Goal: Task Accomplishment & Management: Manage account settings

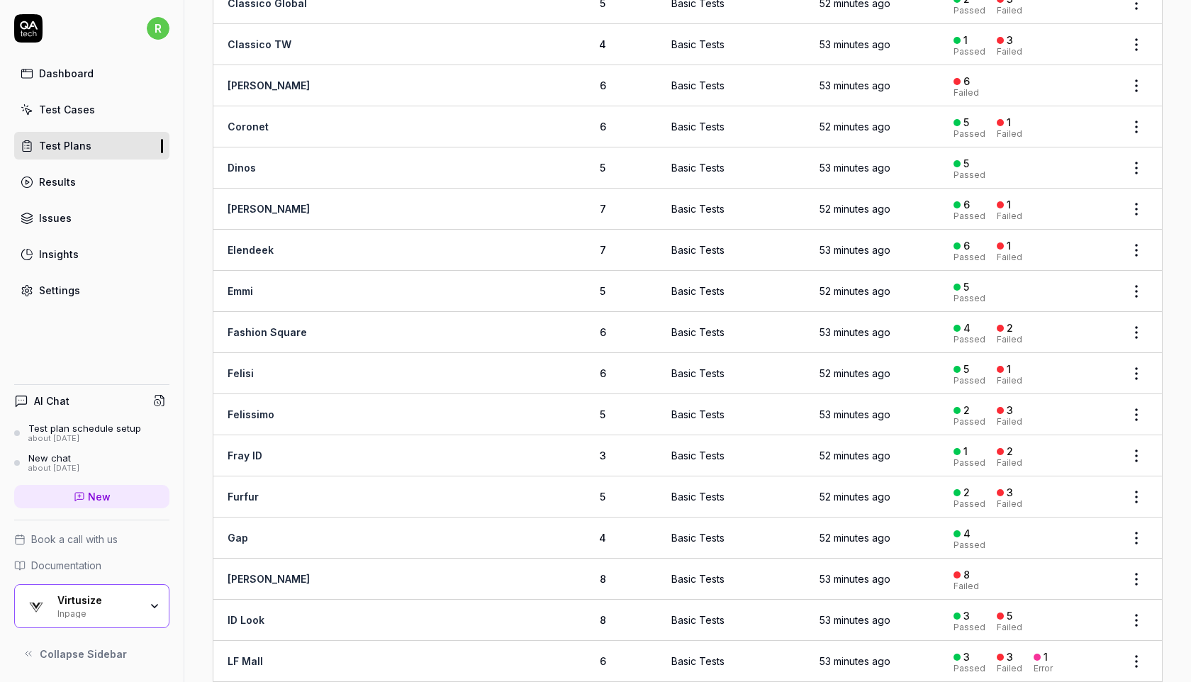
scroll to position [694, 0]
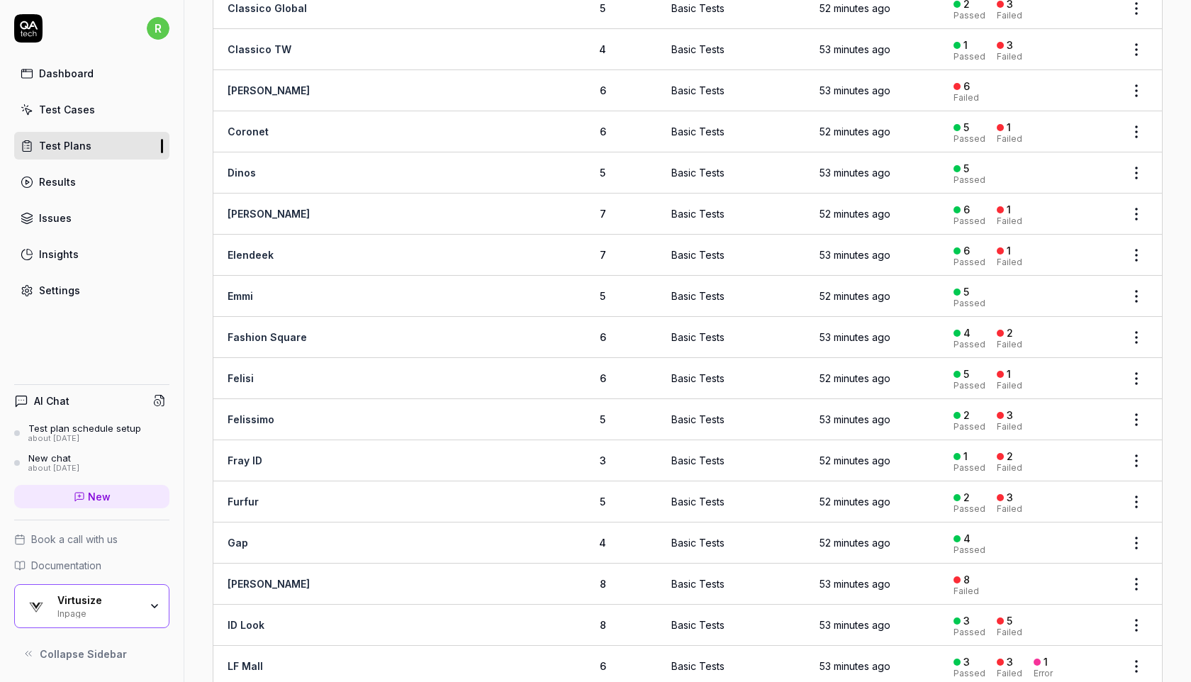
click at [248, 85] on link "[PERSON_NAME]" at bounding box center [269, 90] width 82 height 12
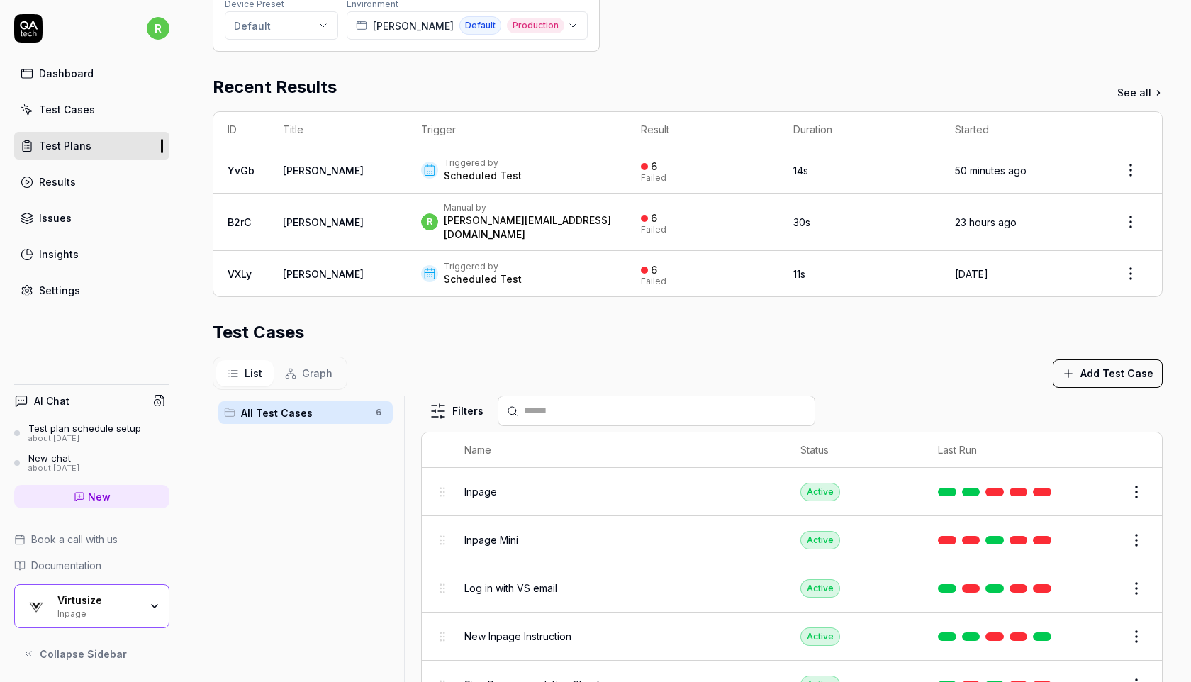
scroll to position [199, 0]
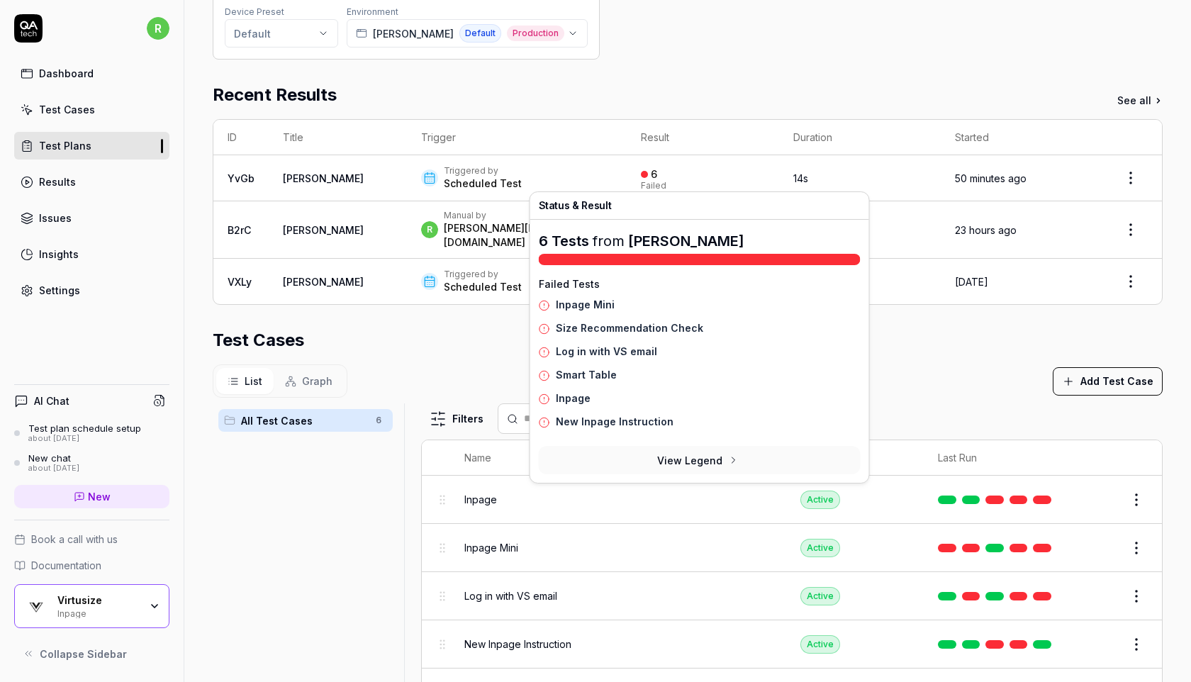
click at [584, 304] on link "Inpage Mini" at bounding box center [585, 305] width 59 height 12
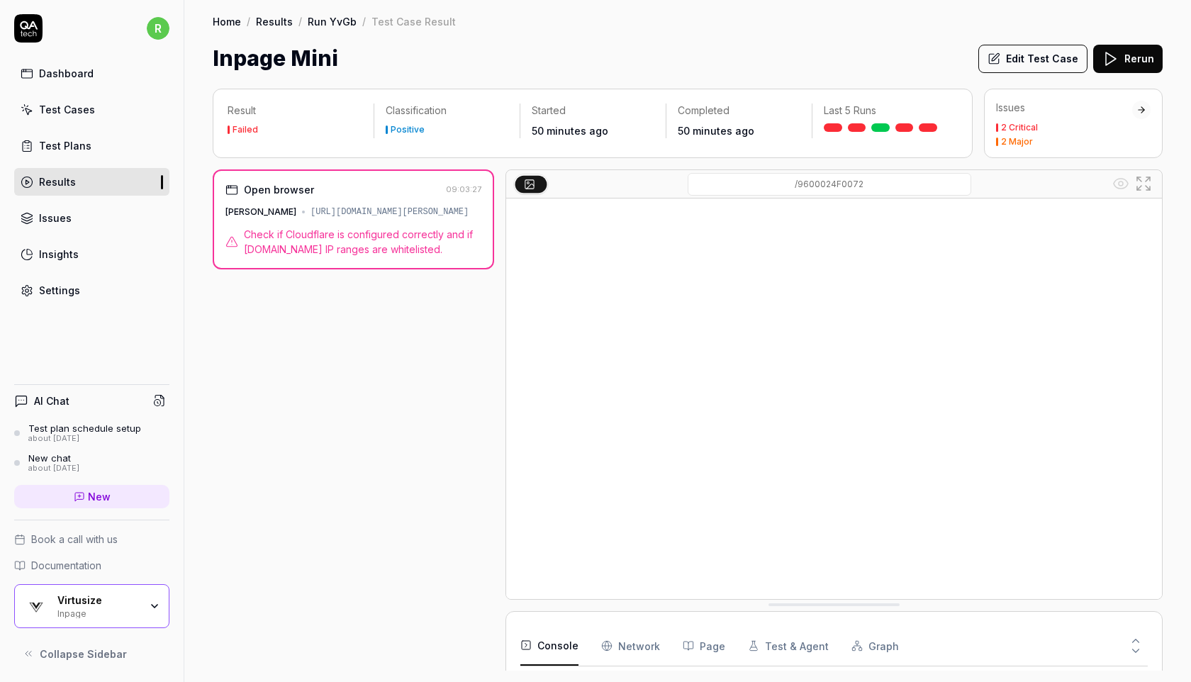
scroll to position [155, 0]
click at [435, 219] on div "Open browser 09:03:27 [PERSON_NAME] [URL][DOMAIN_NAME][PERSON_NAME] Check if Cl…" at bounding box center [354, 220] width 282 height 100
click at [162, 223] on link "Issues" at bounding box center [91, 218] width 155 height 28
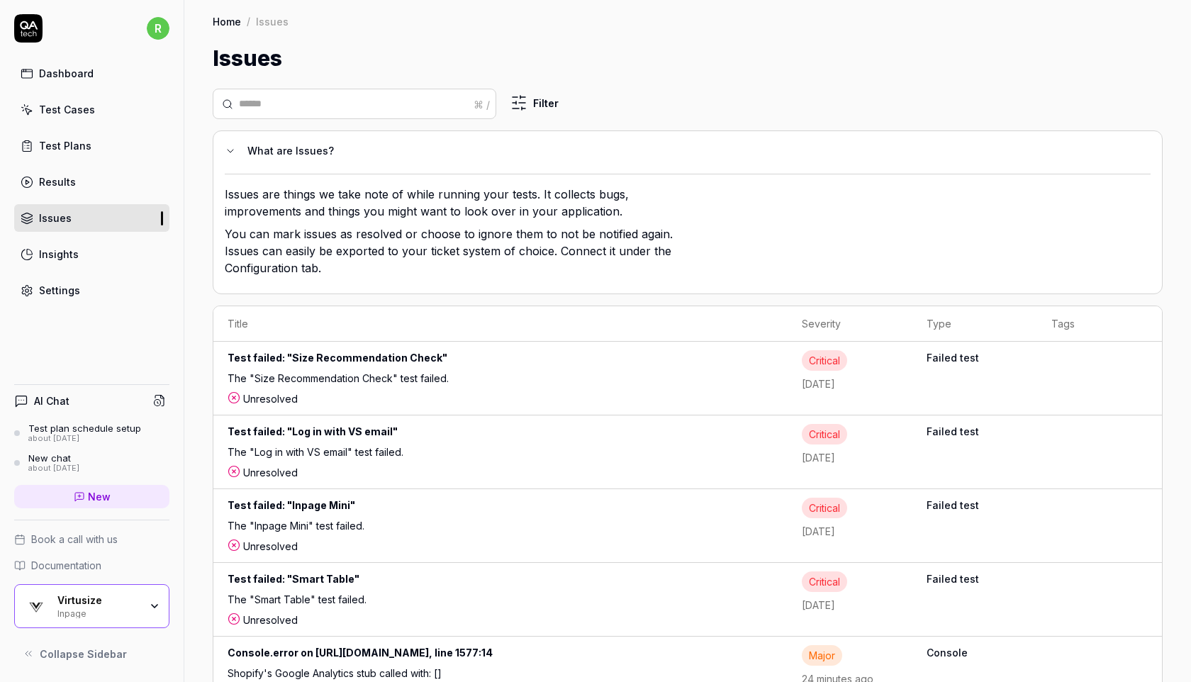
click at [150, 601] on icon "button" at bounding box center [154, 606] width 11 height 11
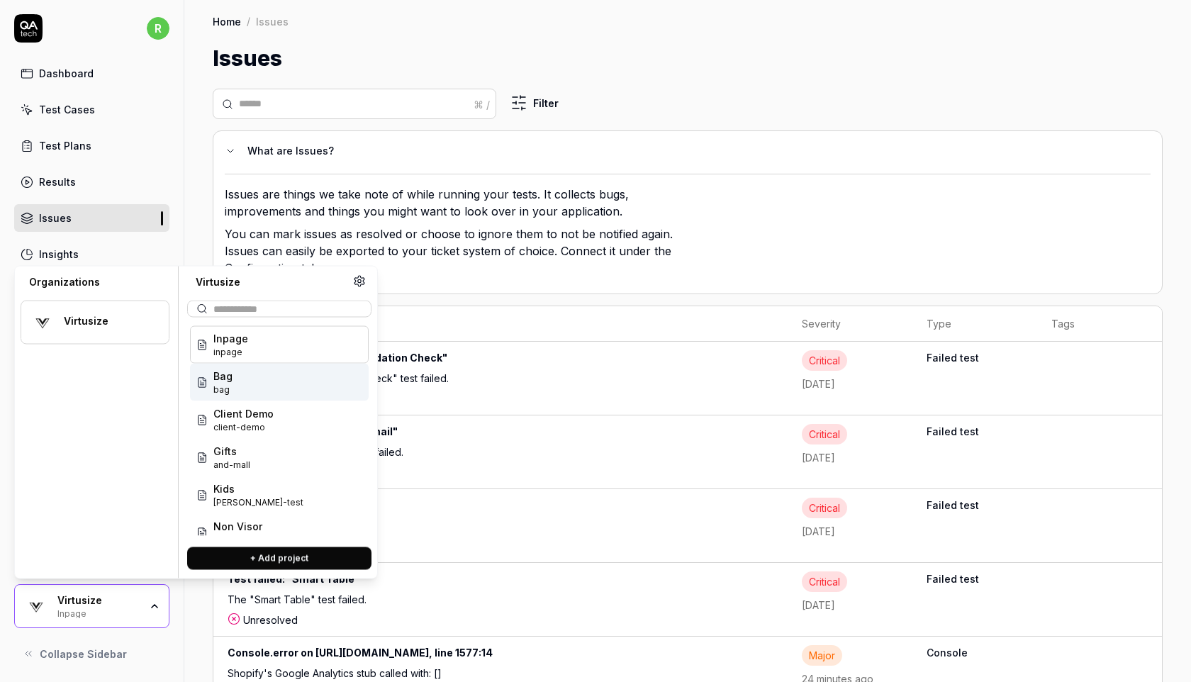
click at [787, 187] on div "Issues are things we take note of while running your tests. It collects bugs, i…" at bounding box center [688, 228] width 926 height 109
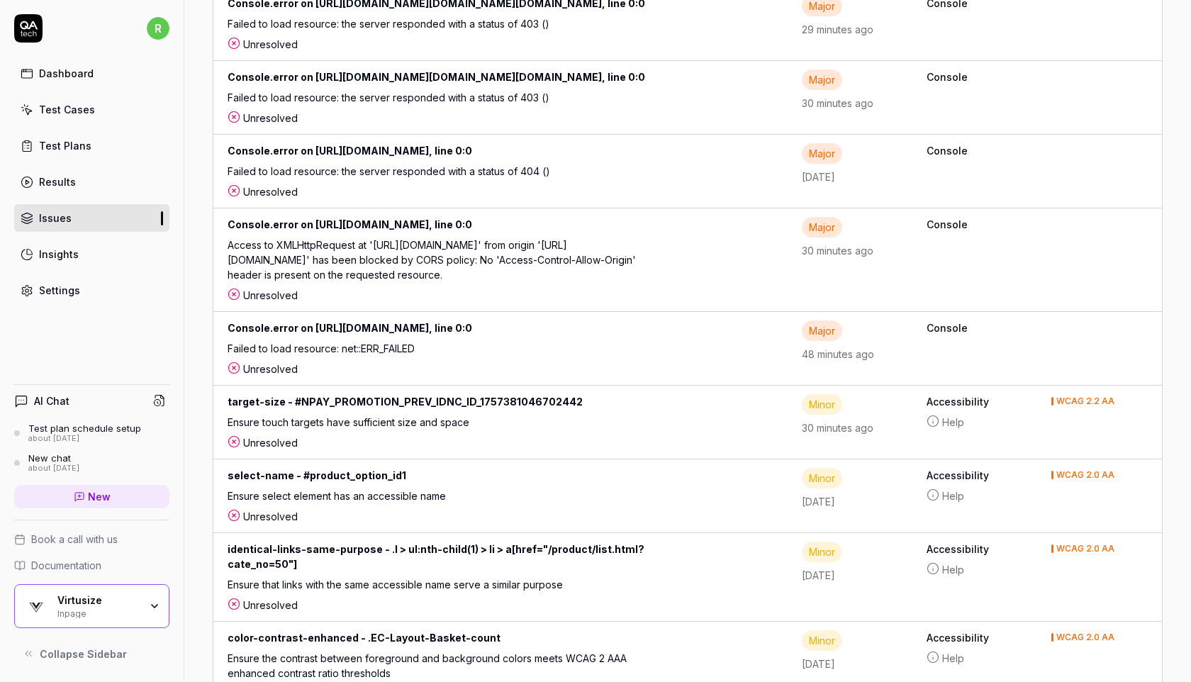
scroll to position [1573, 0]
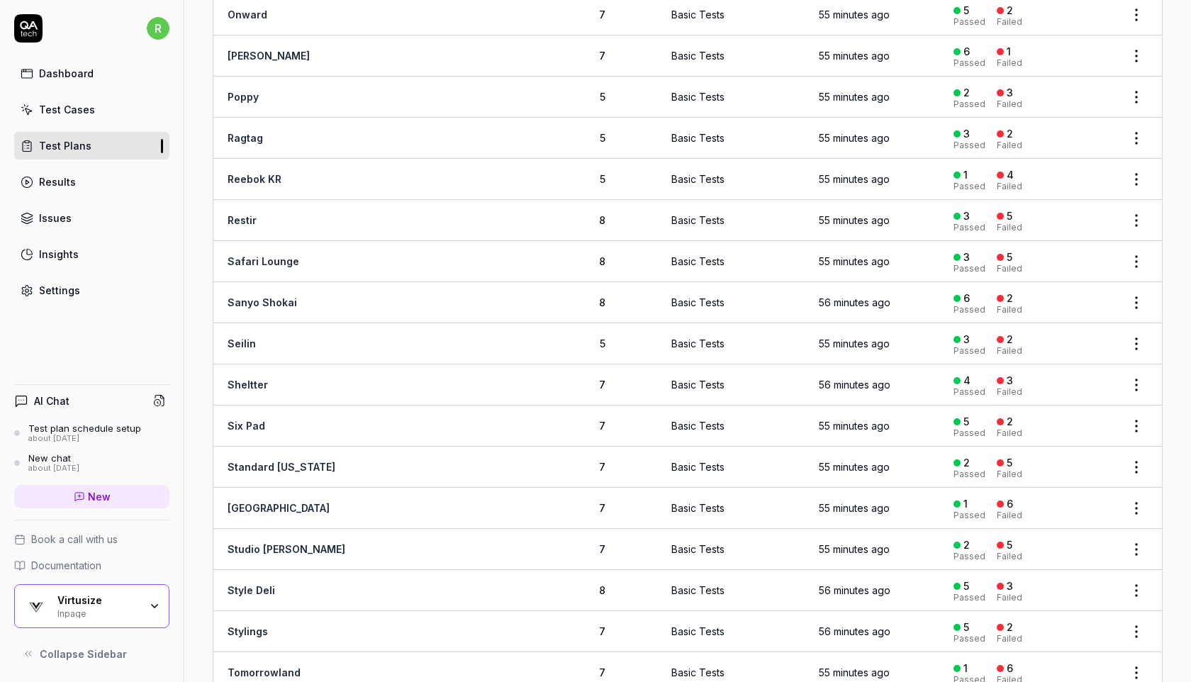
scroll to position [2061, 0]
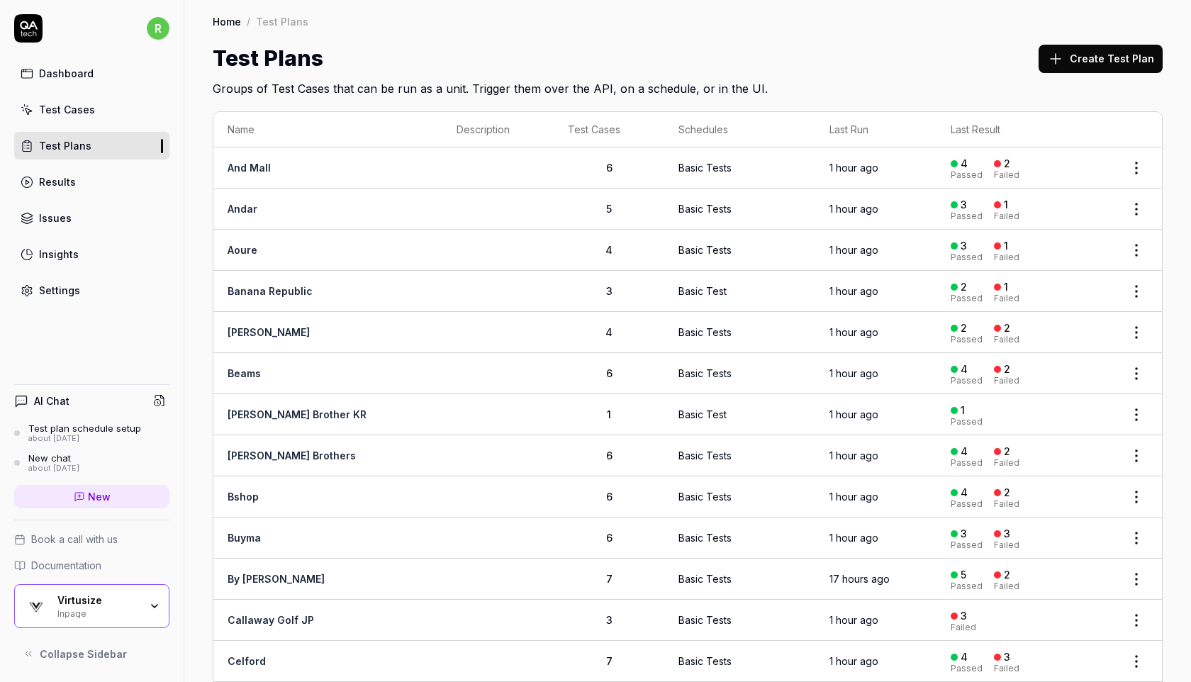
click at [97, 177] on link "Results" at bounding box center [91, 182] width 155 height 28
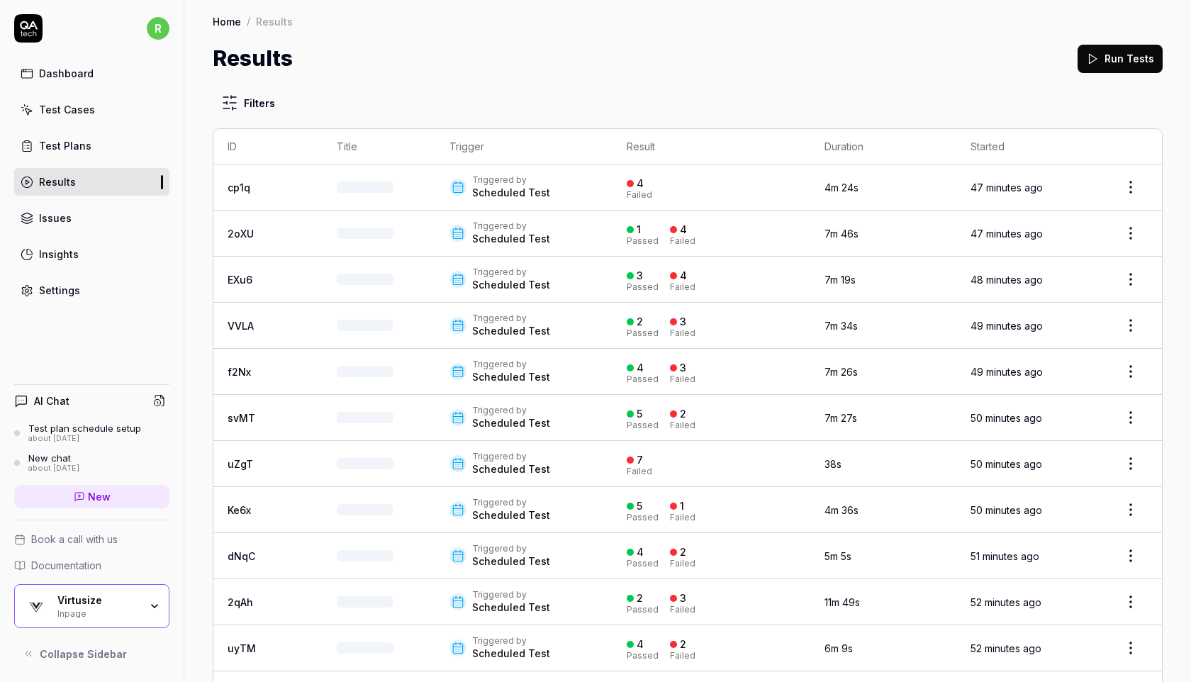
click at [106, 294] on link "Settings" at bounding box center [91, 291] width 155 height 28
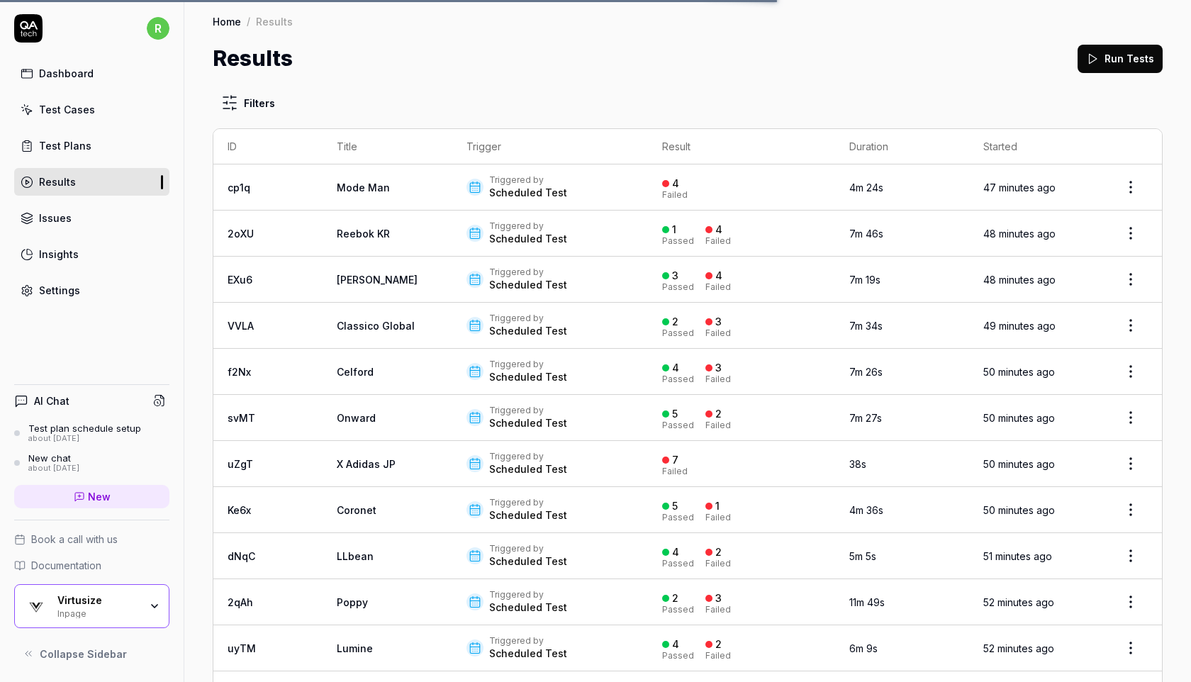
click at [109, 294] on link "Settings" at bounding box center [91, 291] width 155 height 28
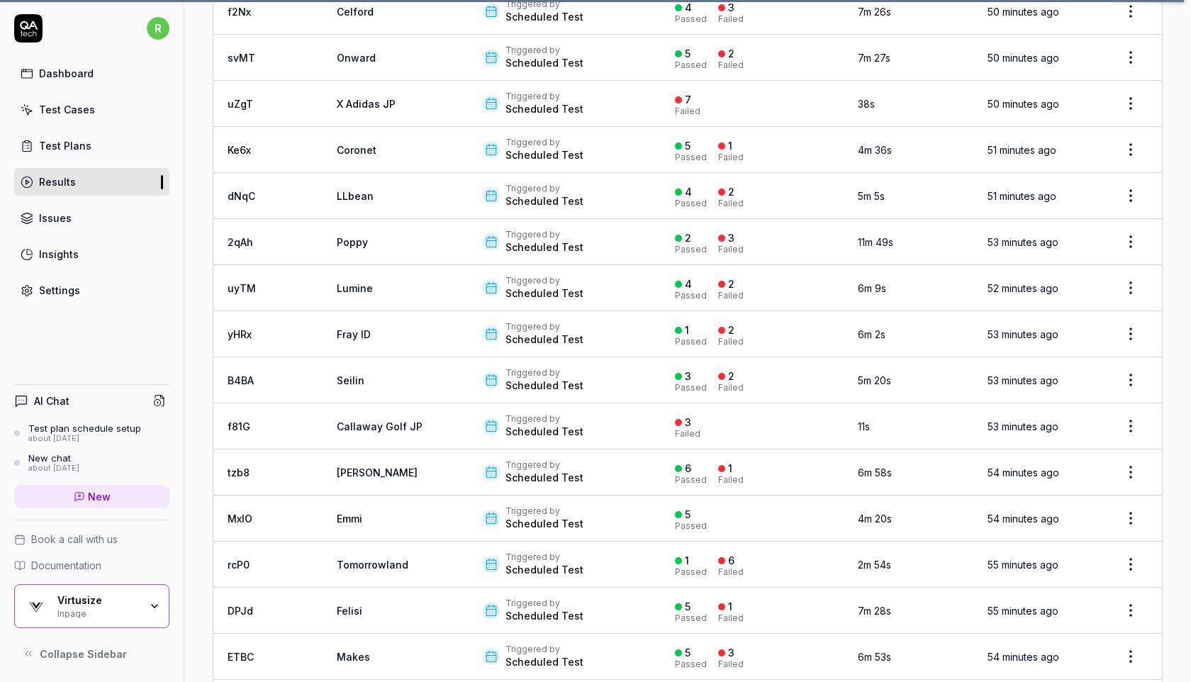
scroll to position [393, 0]
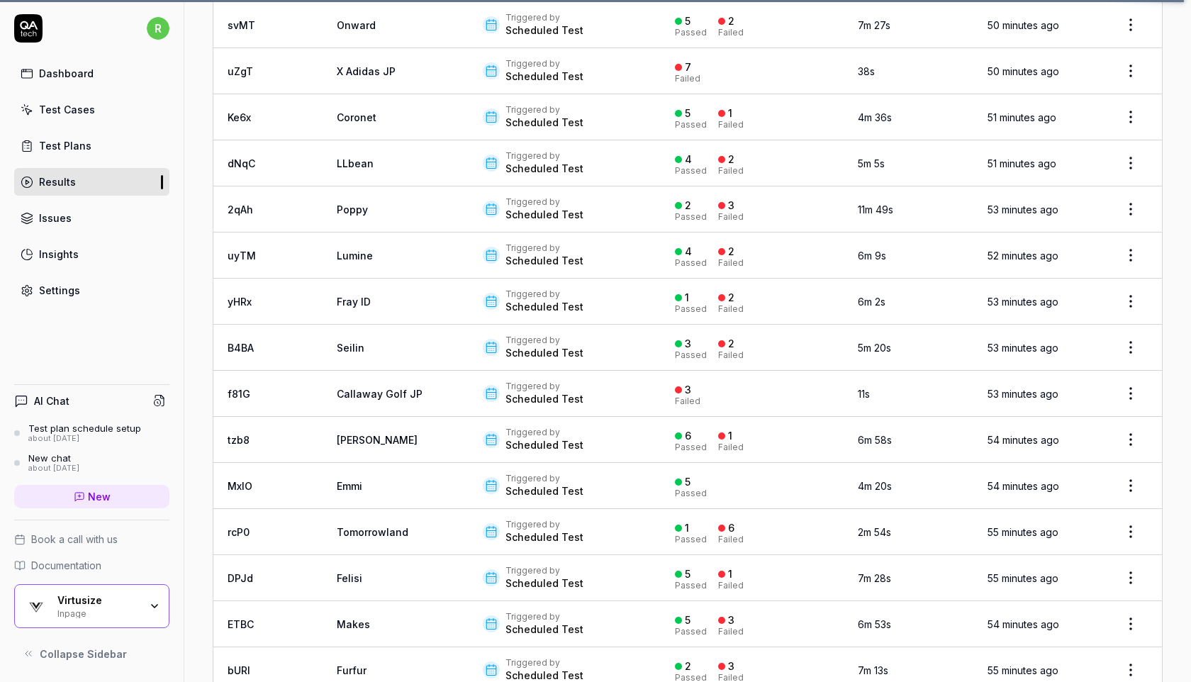
click at [126, 289] on link "Settings" at bounding box center [91, 291] width 155 height 28
click at [54, 289] on div "Settings" at bounding box center [59, 290] width 41 height 15
click at [72, 606] on div "Virtusize" at bounding box center [98, 600] width 82 height 13
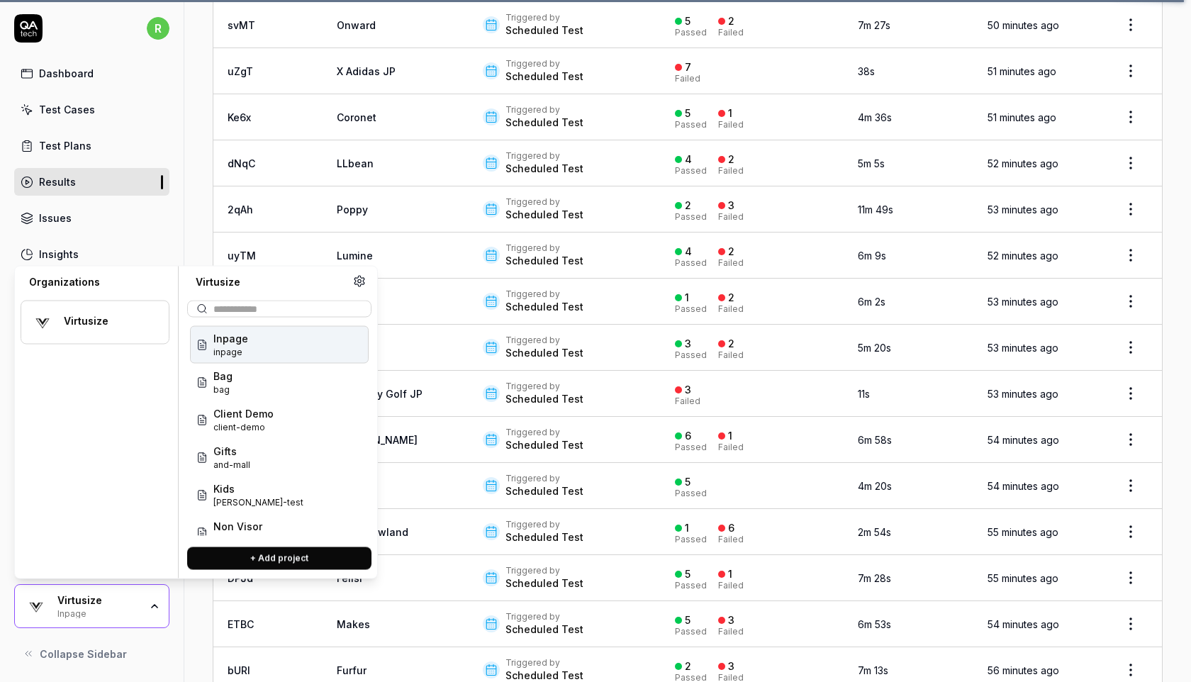
click at [183, 204] on div "r Dashboard Test Cases Test Plans Results Issues Insights Settings" at bounding box center [92, 159] width 184 height 290
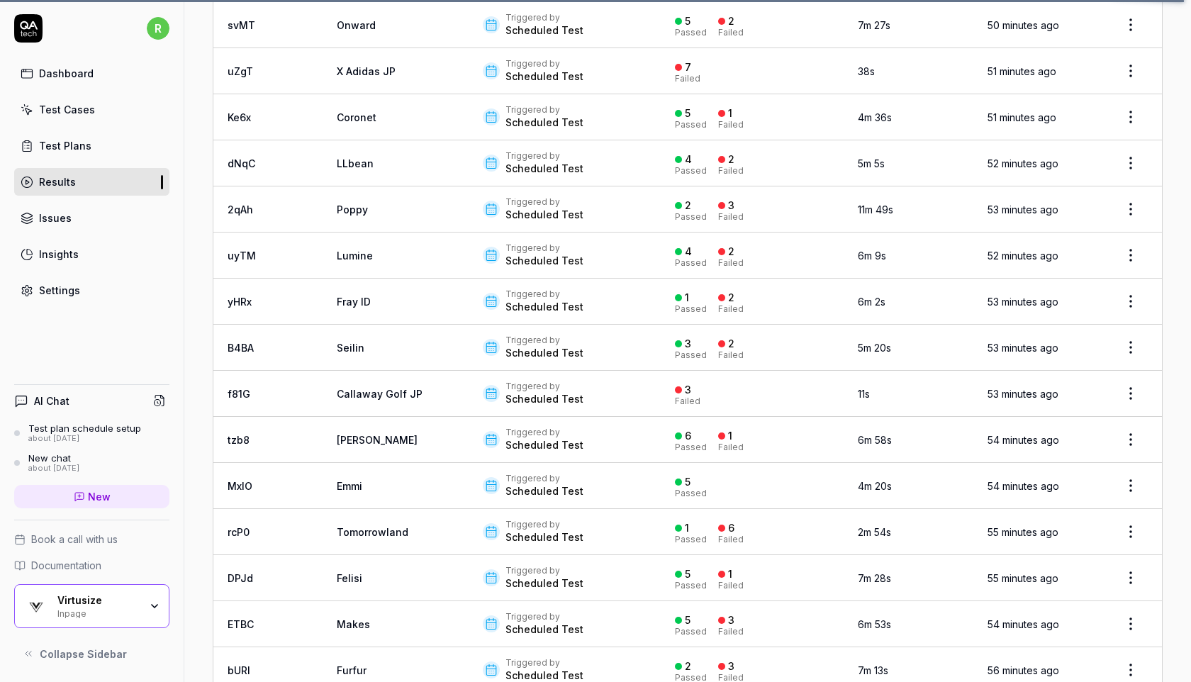
click at [62, 284] on div "Settings" at bounding box center [59, 290] width 41 height 15
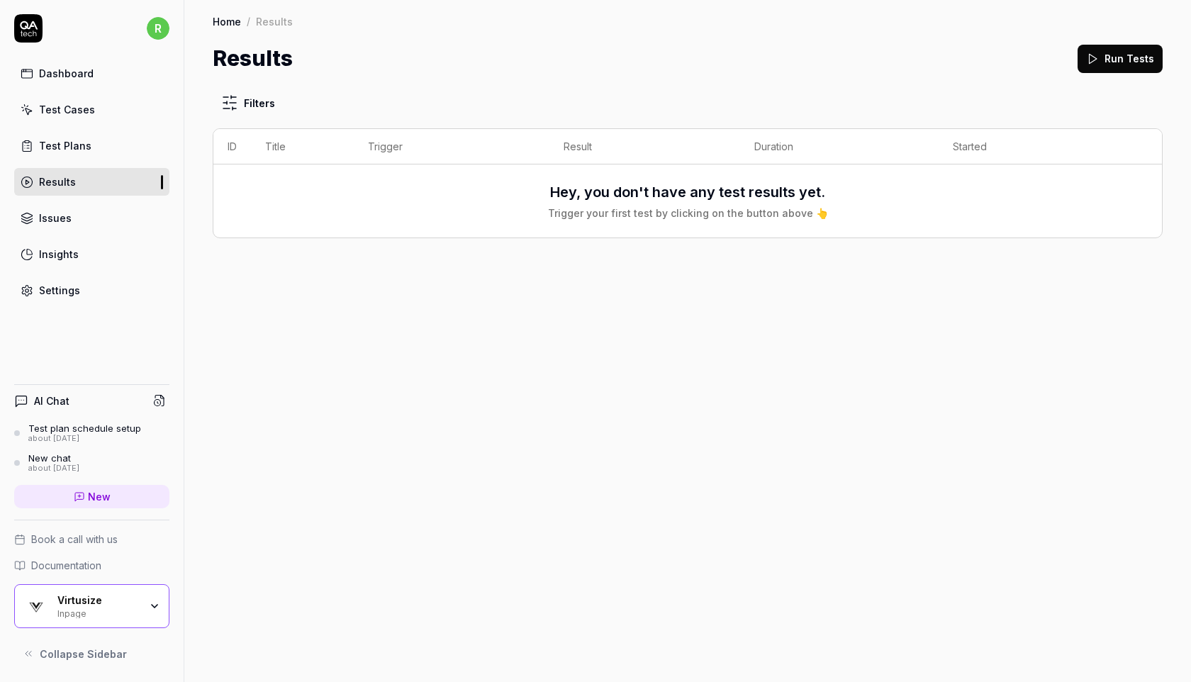
click at [67, 288] on div "Settings" at bounding box center [59, 290] width 41 height 15
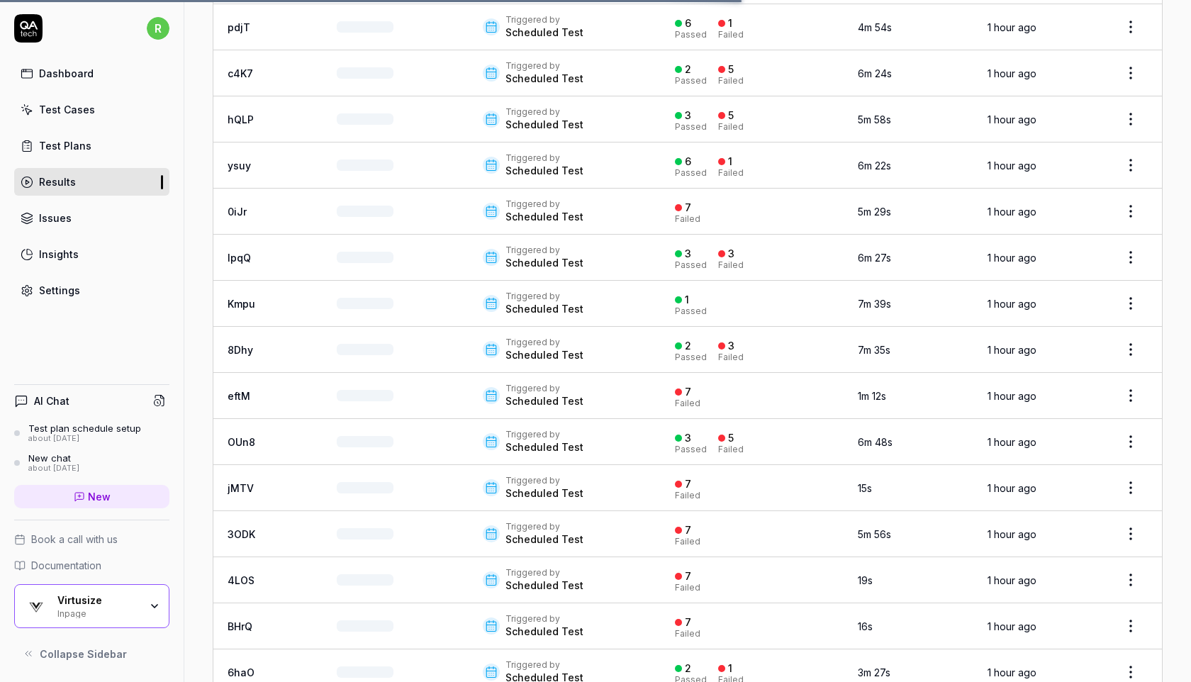
scroll to position [1982, 0]
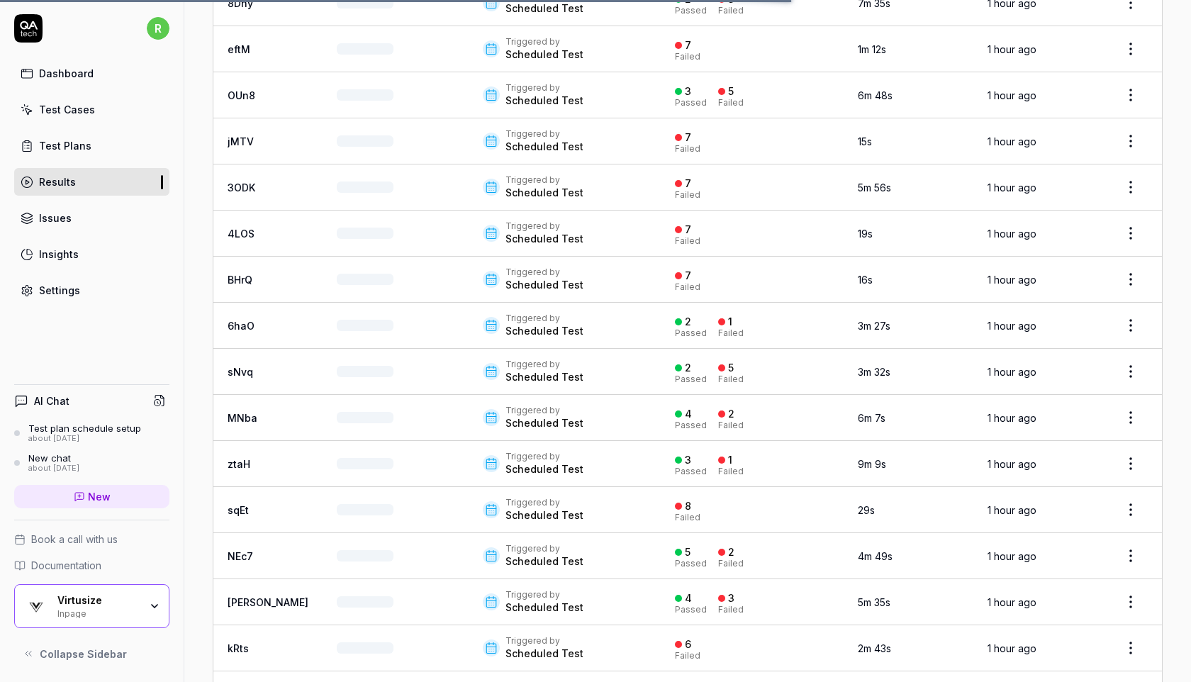
click at [95, 300] on link "Settings" at bounding box center [91, 291] width 155 height 28
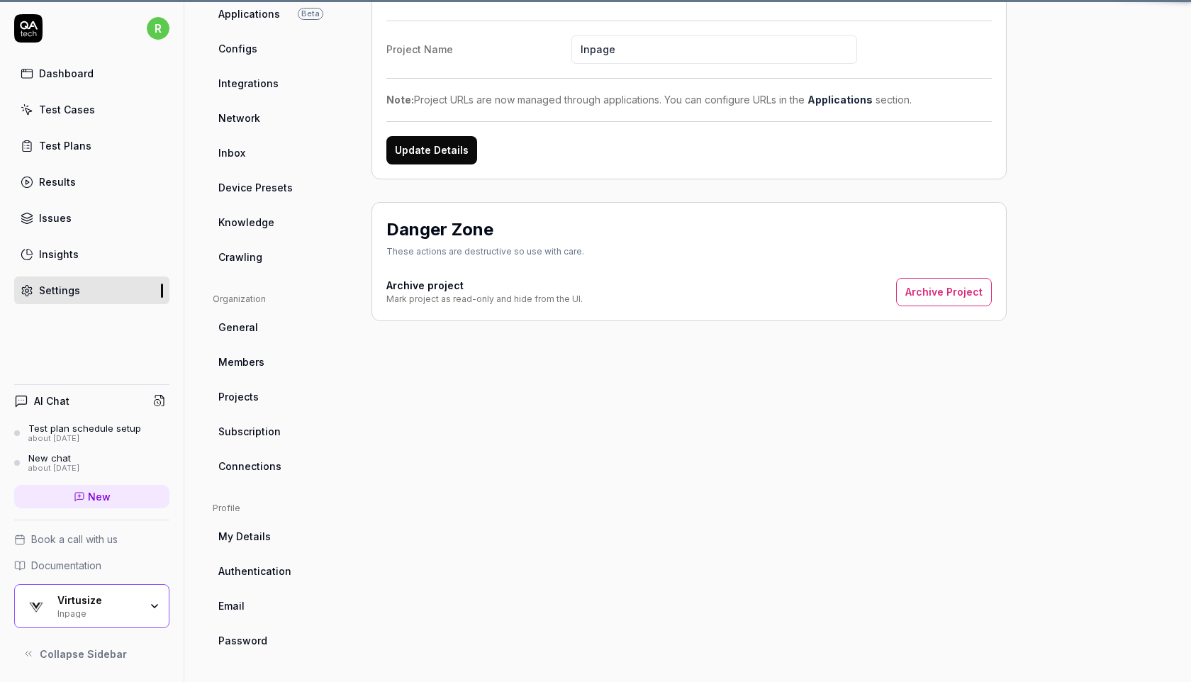
scroll to position [103, 0]
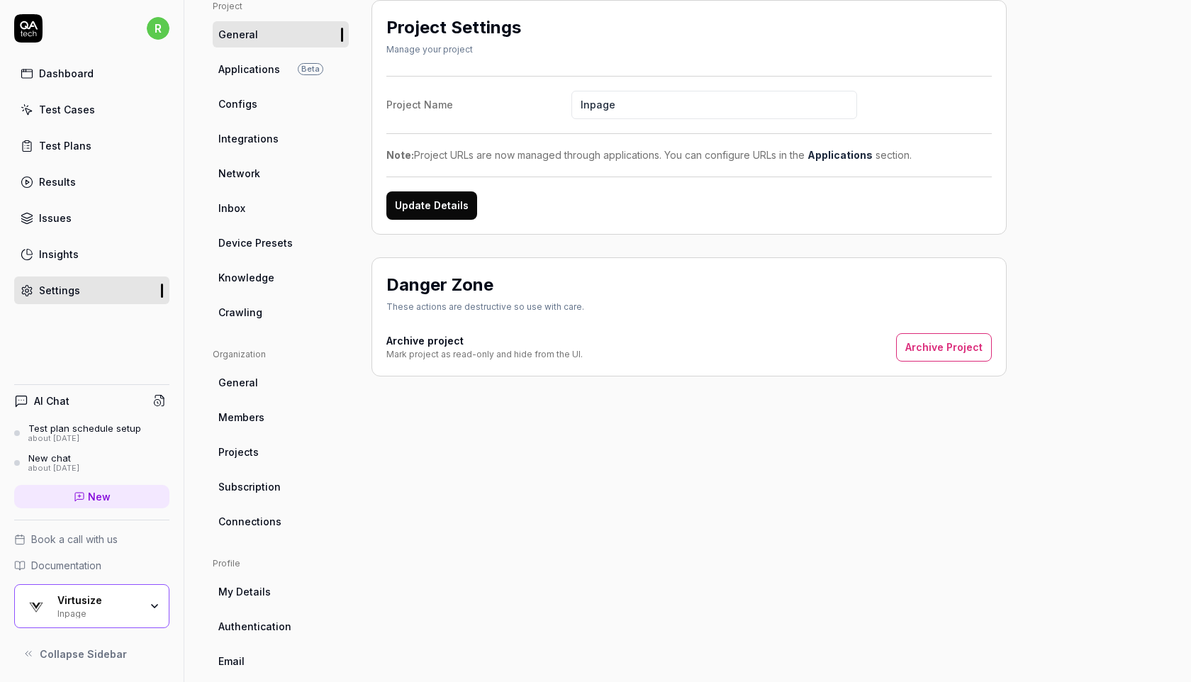
click at [267, 138] on span "Integrations" at bounding box center [248, 138] width 60 height 15
click at [311, 74] on span "Beta" at bounding box center [311, 69] width 26 height 12
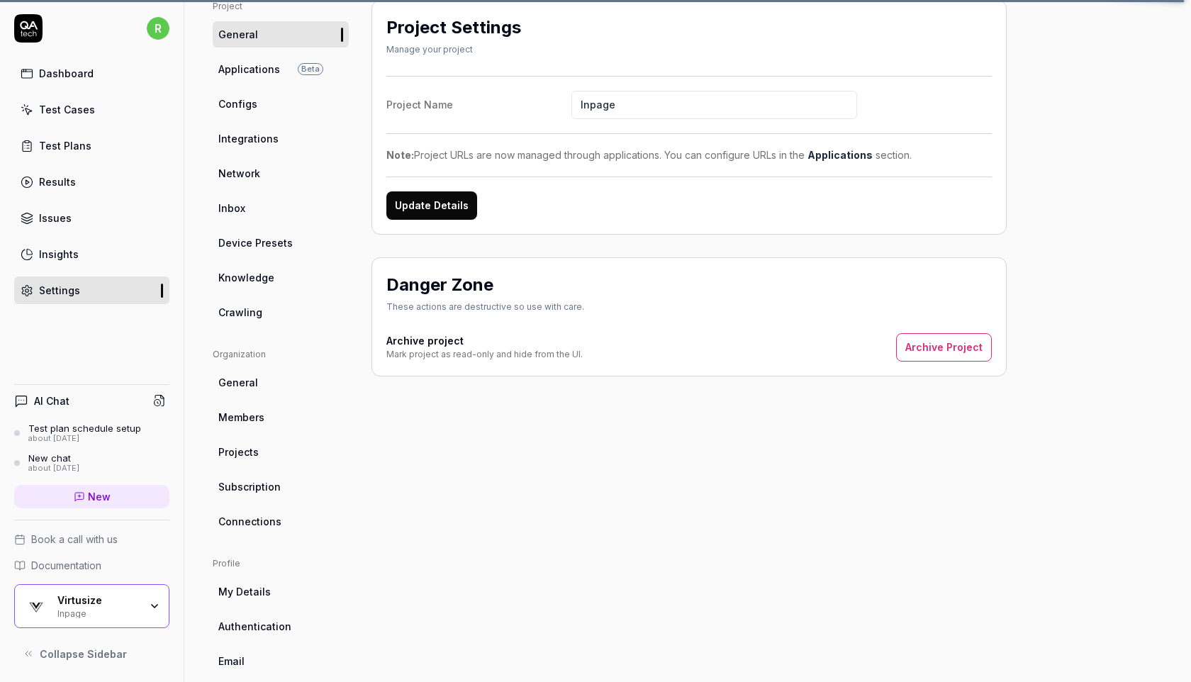
click at [793, 25] on div "Project Settings Manage your project" at bounding box center [690, 38] width 606 height 47
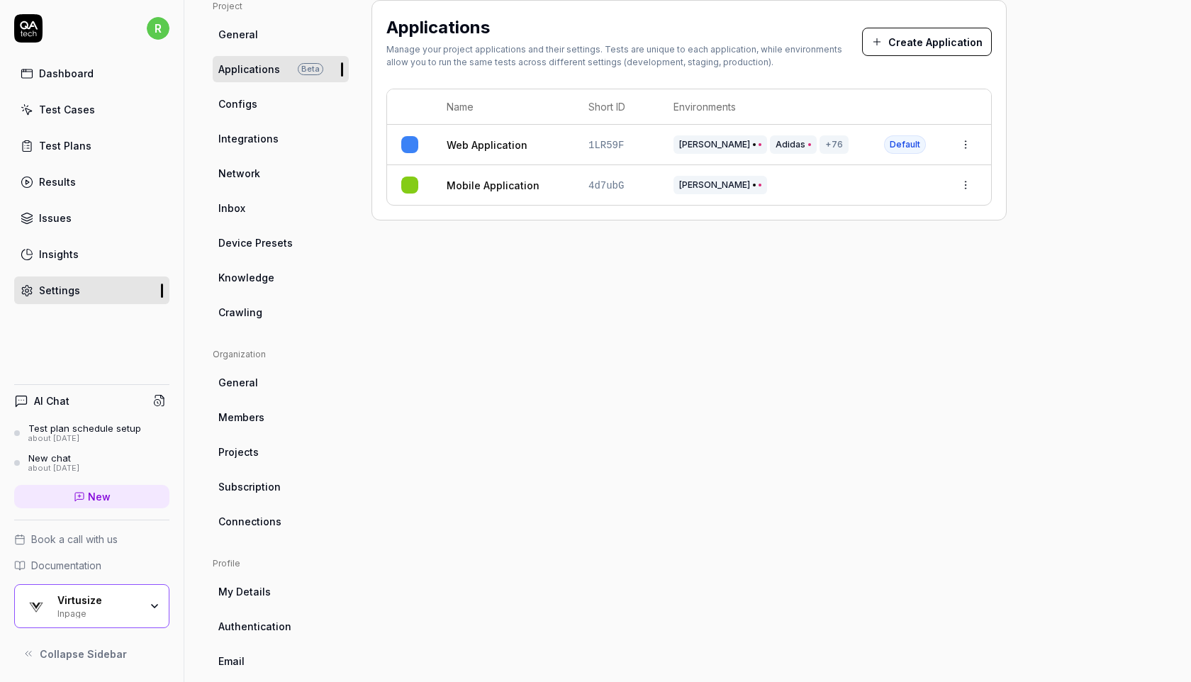
click at [474, 143] on link "Web Application" at bounding box center [487, 145] width 81 height 15
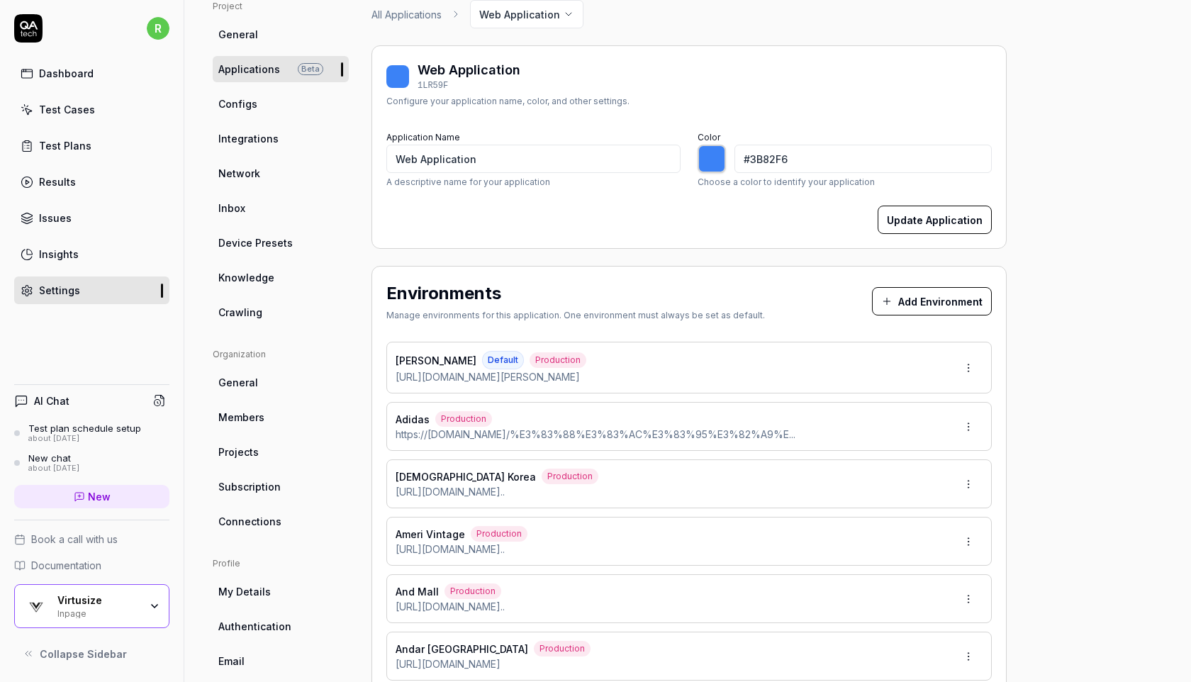
click at [961, 368] on html "r Dashboard Test Cases Test Plans Results Issues Insights Settings AI Chat Test…" at bounding box center [595, 341] width 1191 height 682
click at [887, 433] on span "Edit" at bounding box center [879, 432] width 18 height 15
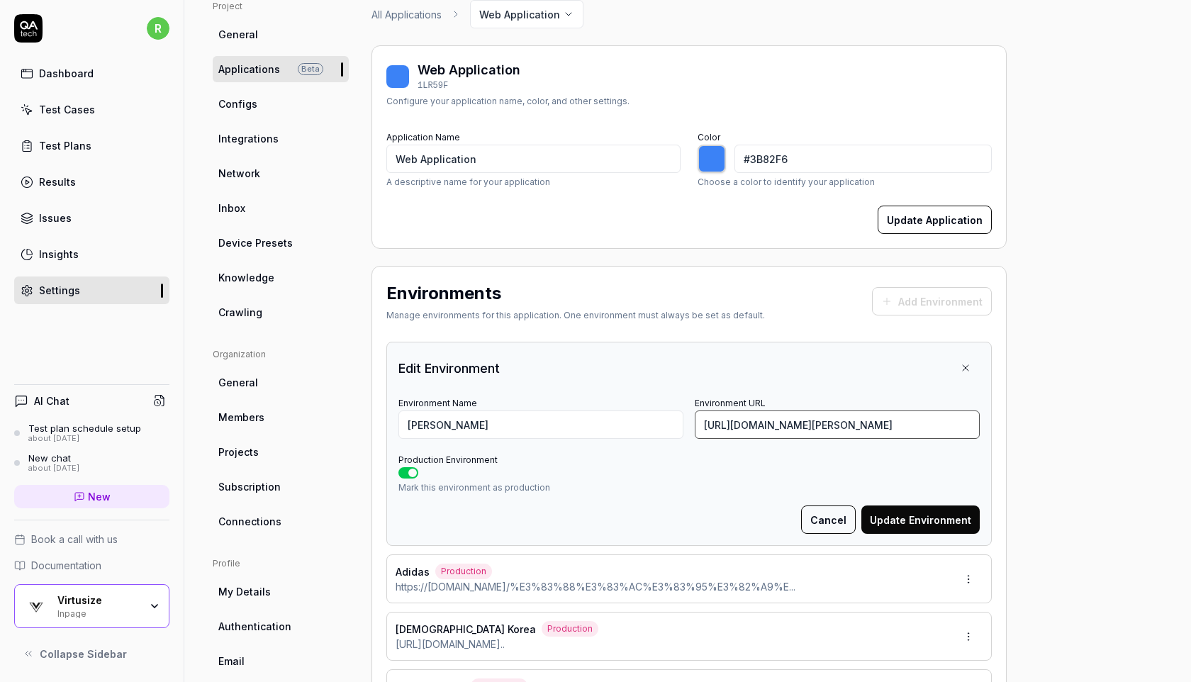
click at [767, 428] on input "[URL][DOMAIN_NAME][PERSON_NAME]" at bounding box center [837, 425] width 285 height 28
paste input "5S0016"
type input "https://www.coen.co.jp/item/9600025S0016"
click at [891, 522] on button "Update Environment" at bounding box center [921, 520] width 118 height 28
type input "*******"
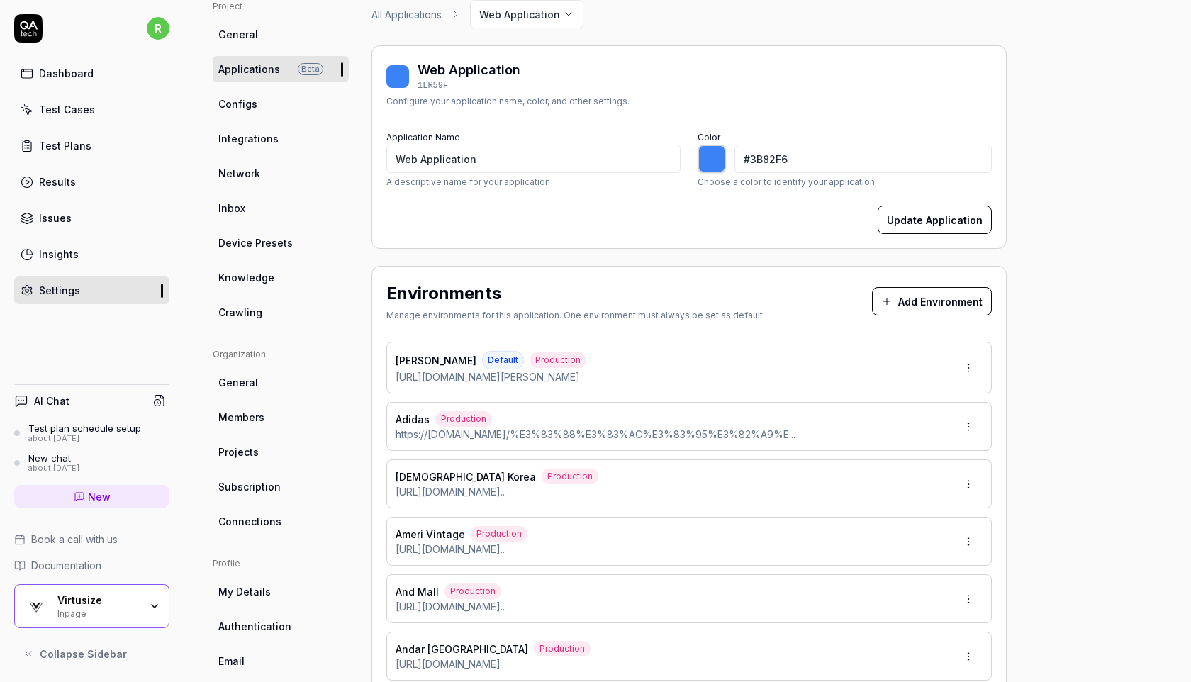
click at [86, 106] on div "Test Cases" at bounding box center [67, 109] width 56 height 15
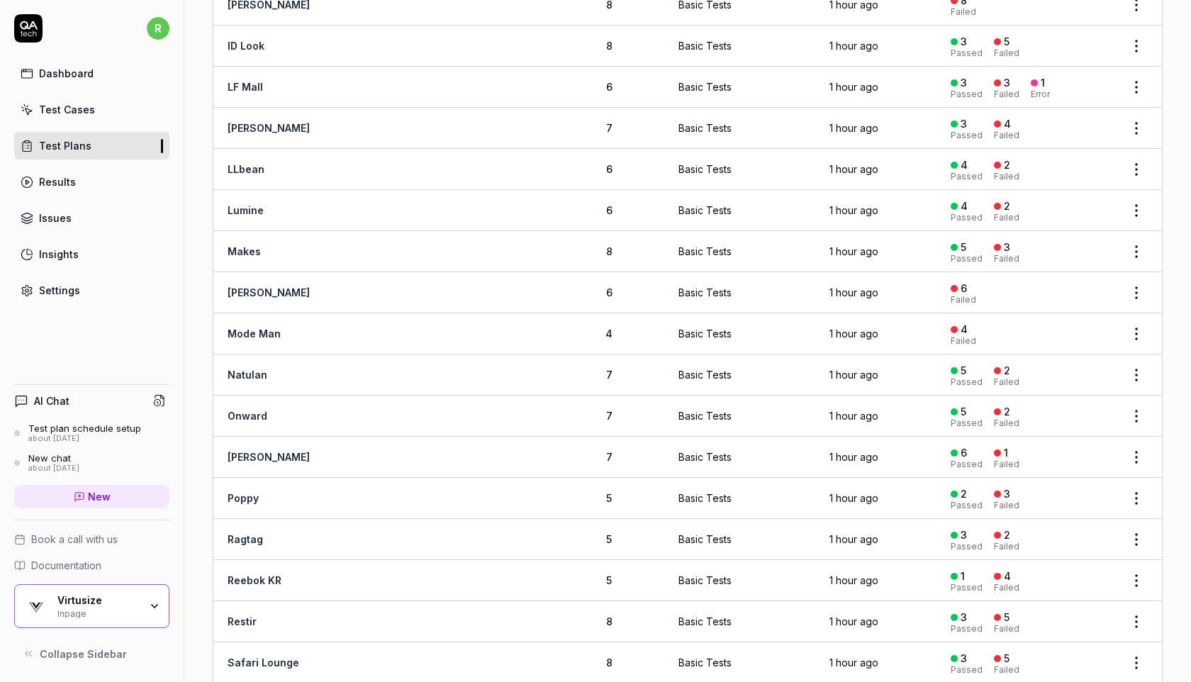
scroll to position [1199, 0]
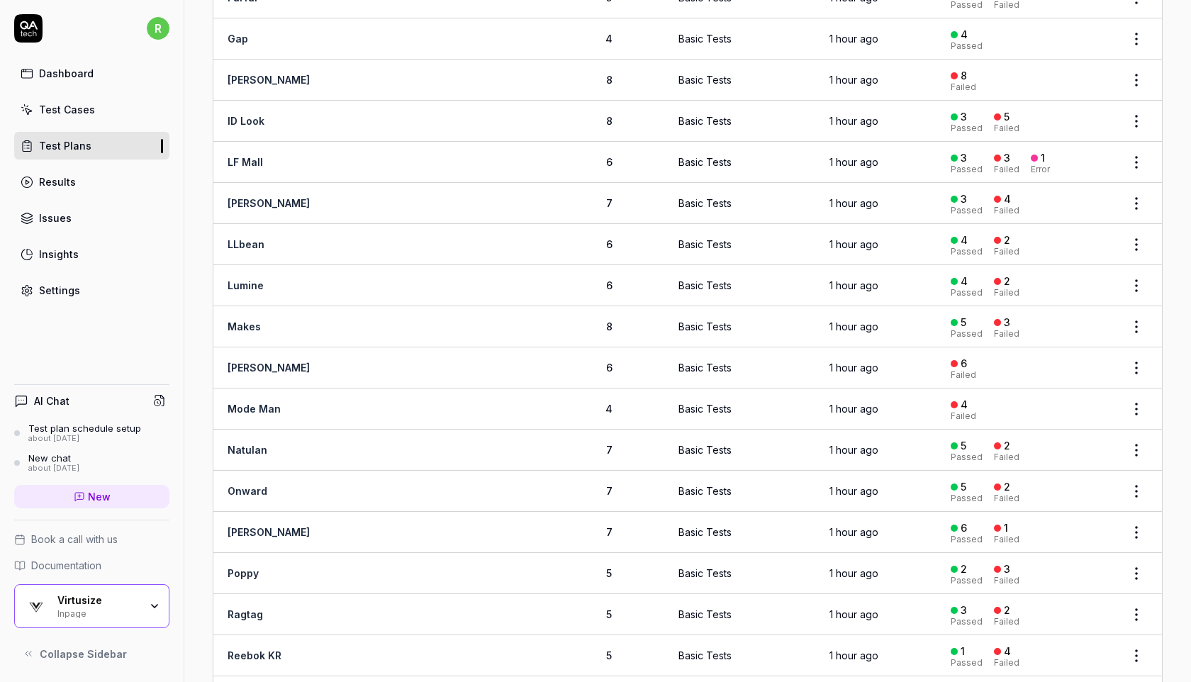
click at [258, 362] on link "[PERSON_NAME]" at bounding box center [269, 368] width 82 height 12
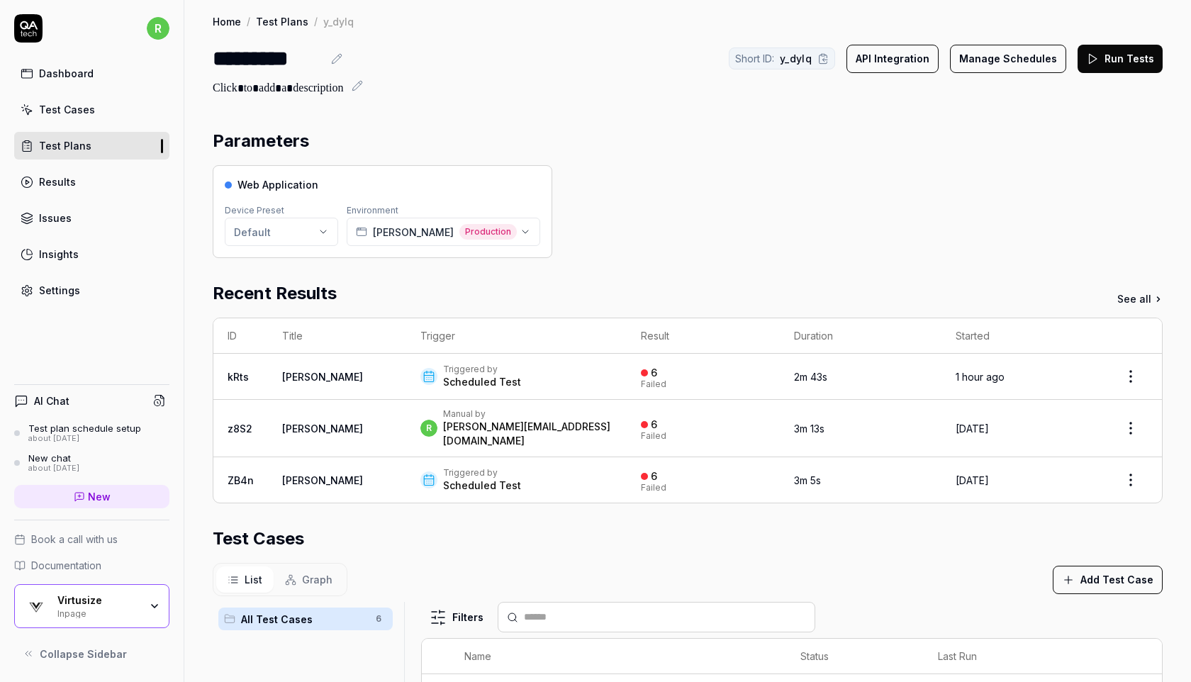
click at [443, 377] on div "Scheduled Test" at bounding box center [482, 382] width 78 height 14
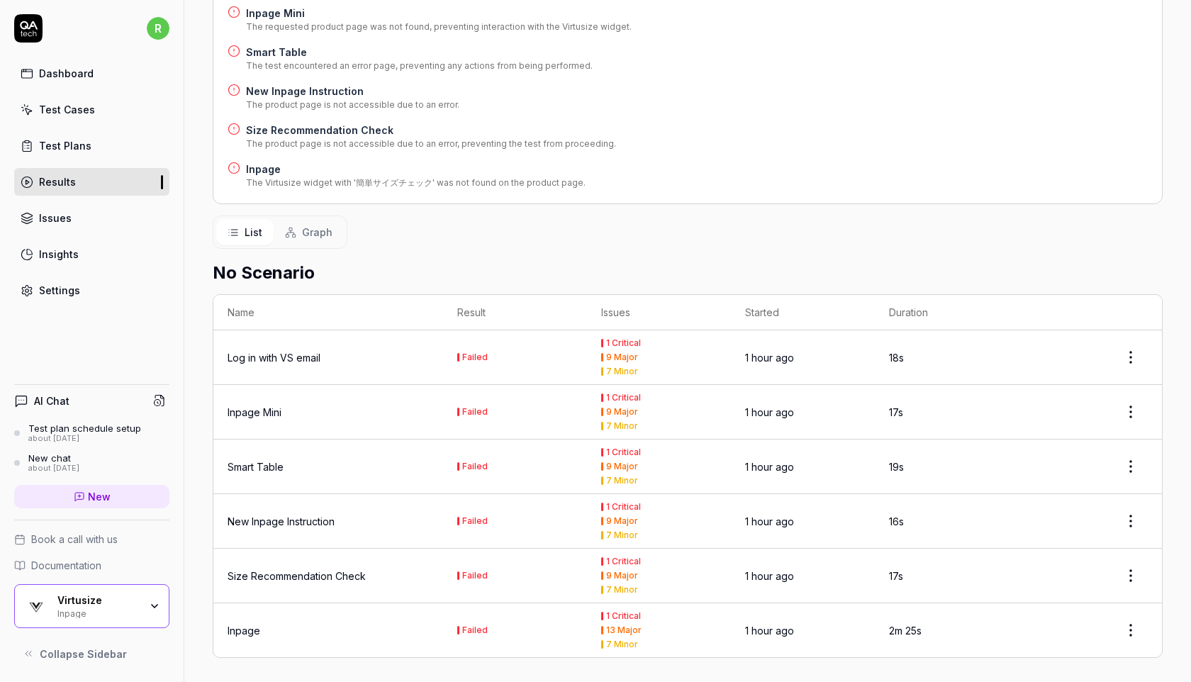
scroll to position [35, 0]
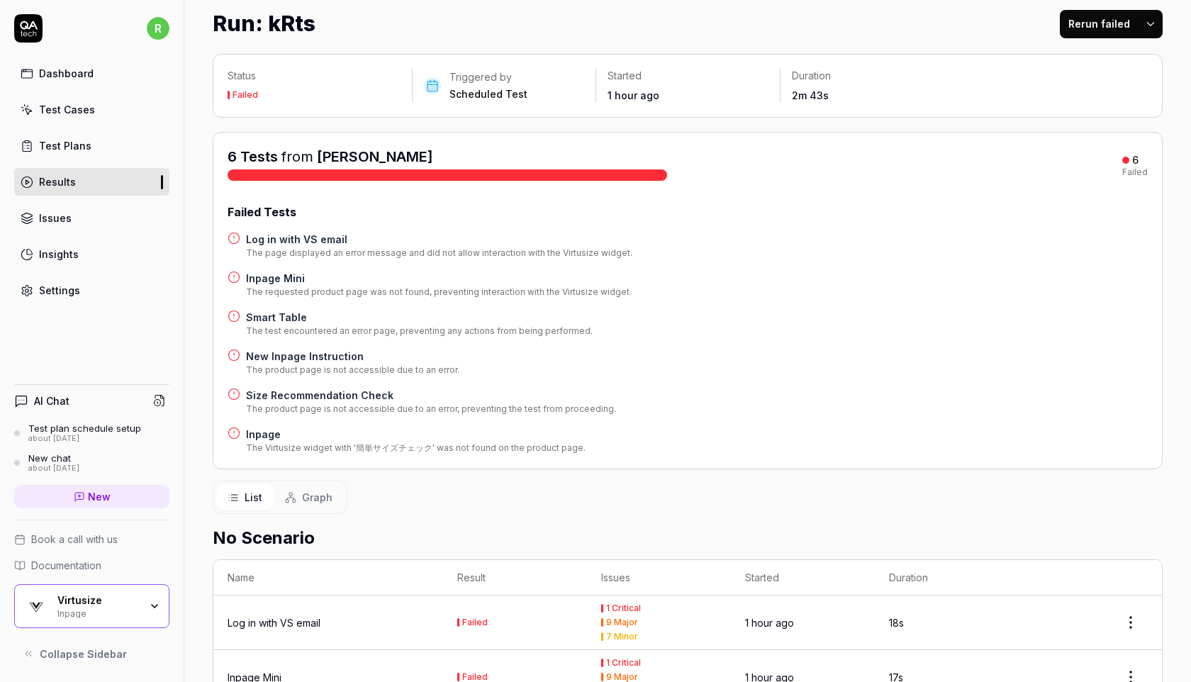
click at [330, 234] on h4 "Log in with VS email" at bounding box center [439, 239] width 387 height 15
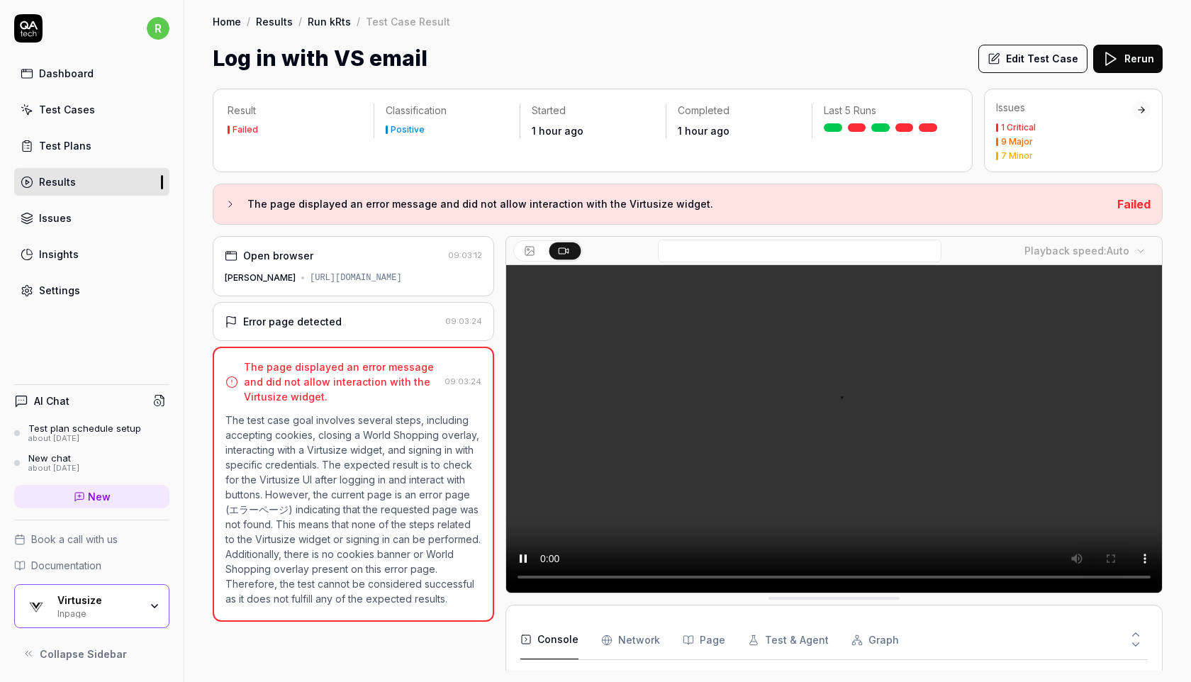
scroll to position [224, 0]
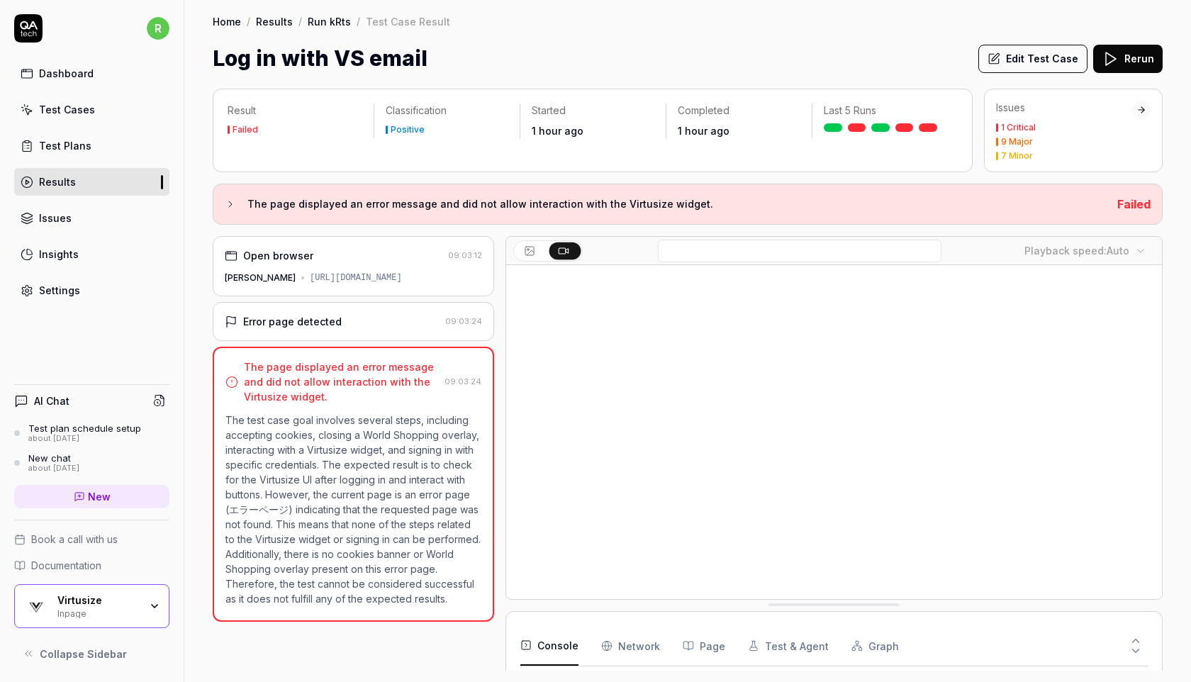
click at [617, 79] on div "Result Failed Classification Positive Started 1 hour ago Completed 1 hour ago L…" at bounding box center [687, 378] width 1007 height 608
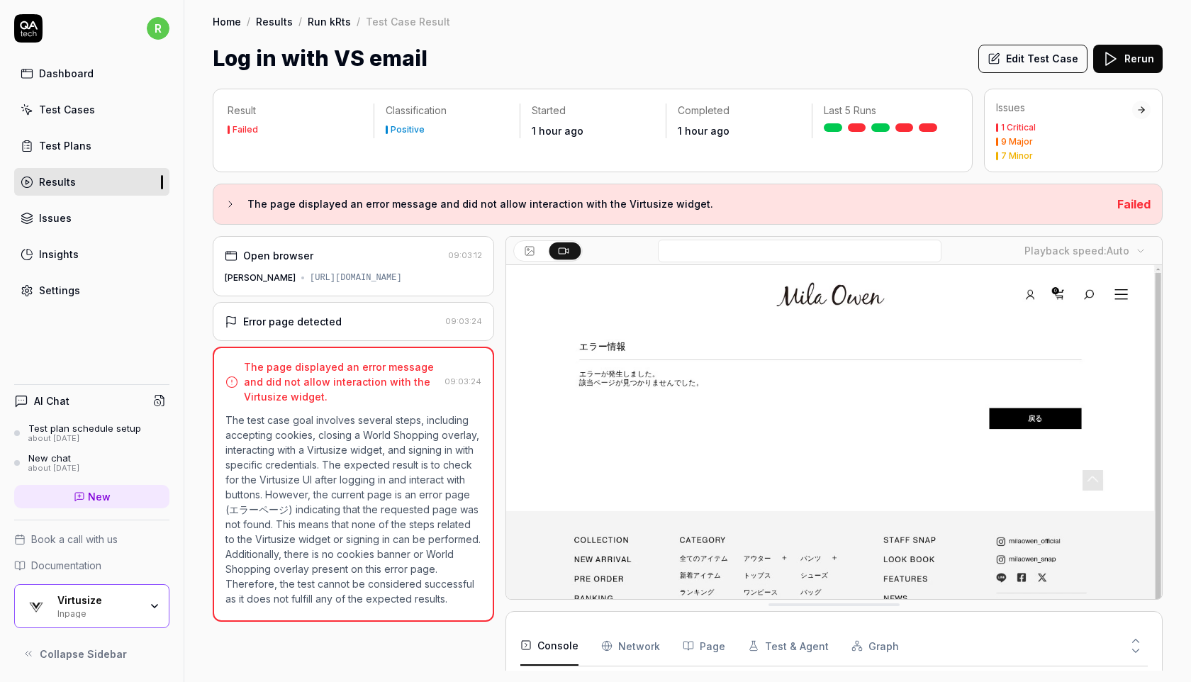
click at [99, 69] on link "Dashboard" at bounding box center [91, 74] width 155 height 28
click at [612, 59] on div "Log in with VS email Edit Test Case Rerun" at bounding box center [688, 59] width 950 height 32
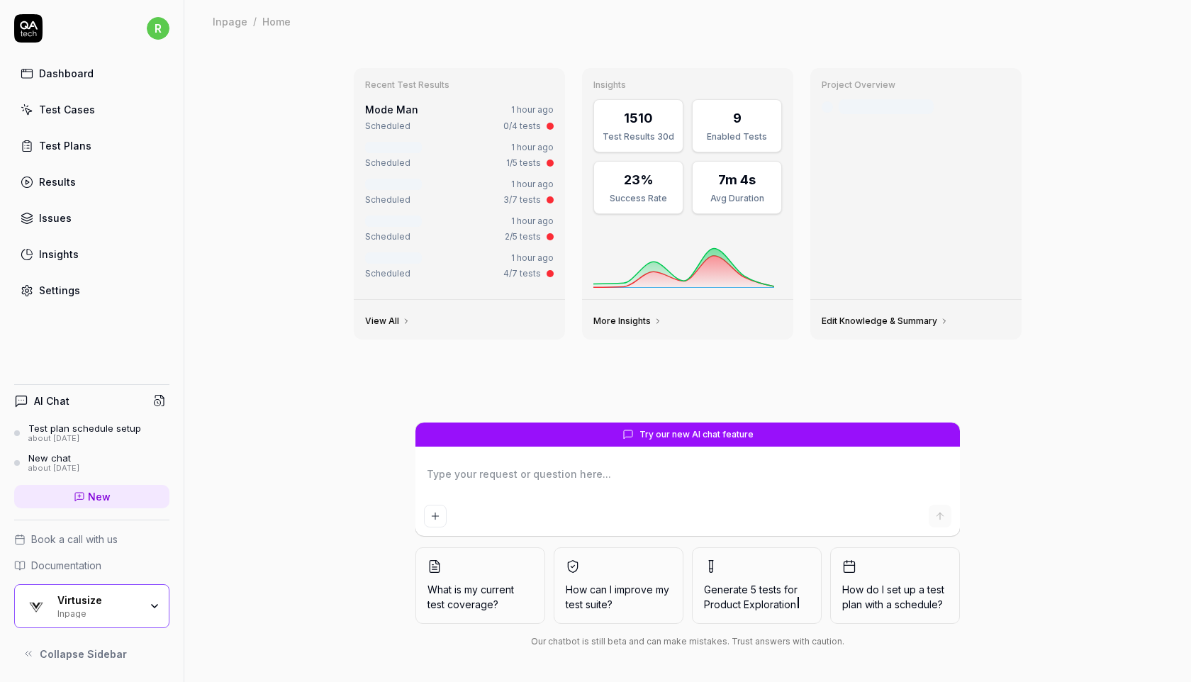
click at [120, 116] on link "Test Cases" at bounding box center [91, 110] width 155 height 28
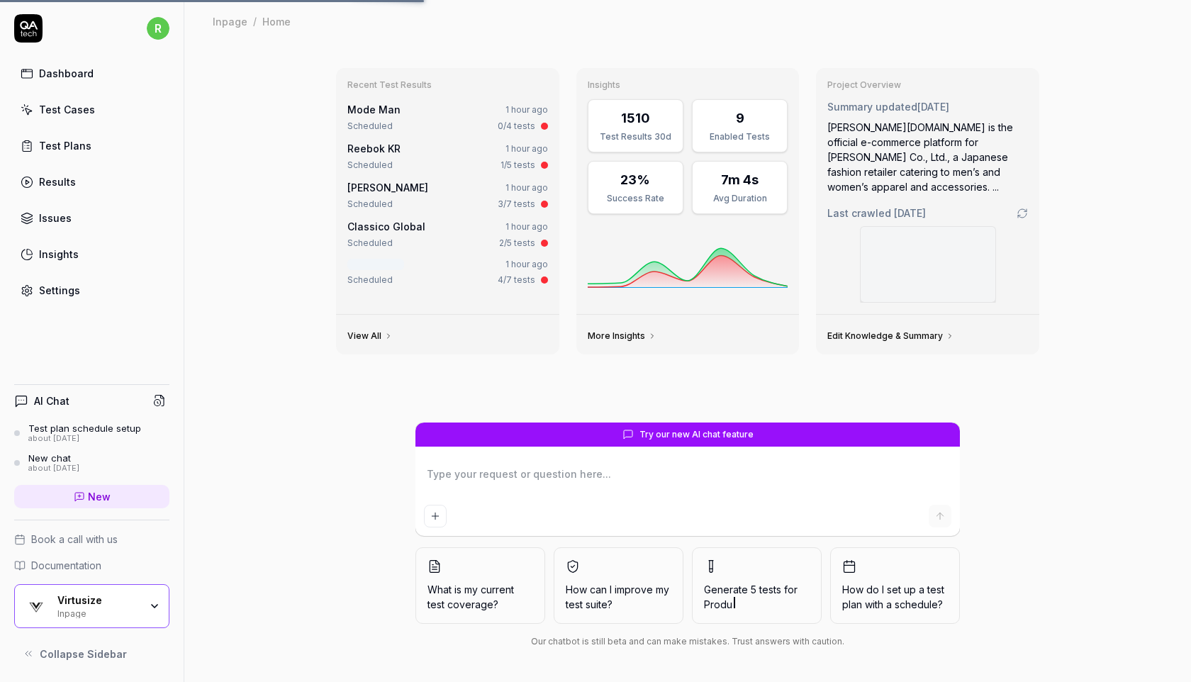
type textarea "*"
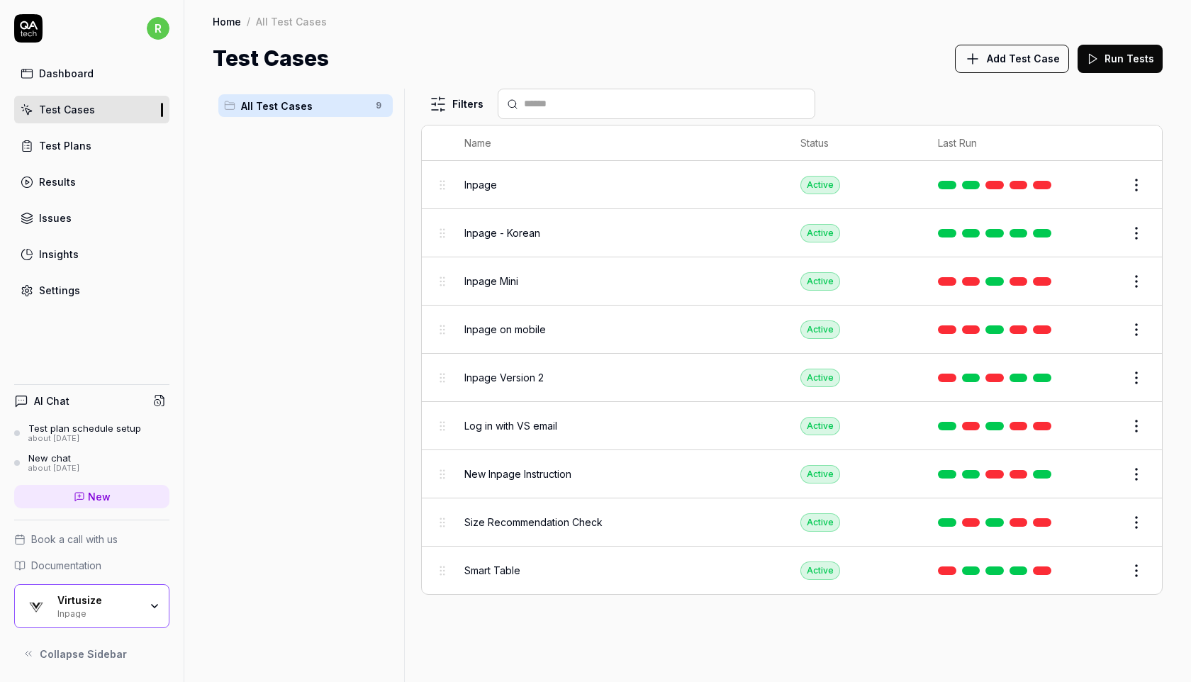
click at [886, 65] on div "Test Cases Add Test Case Run Tests" at bounding box center [688, 59] width 950 height 32
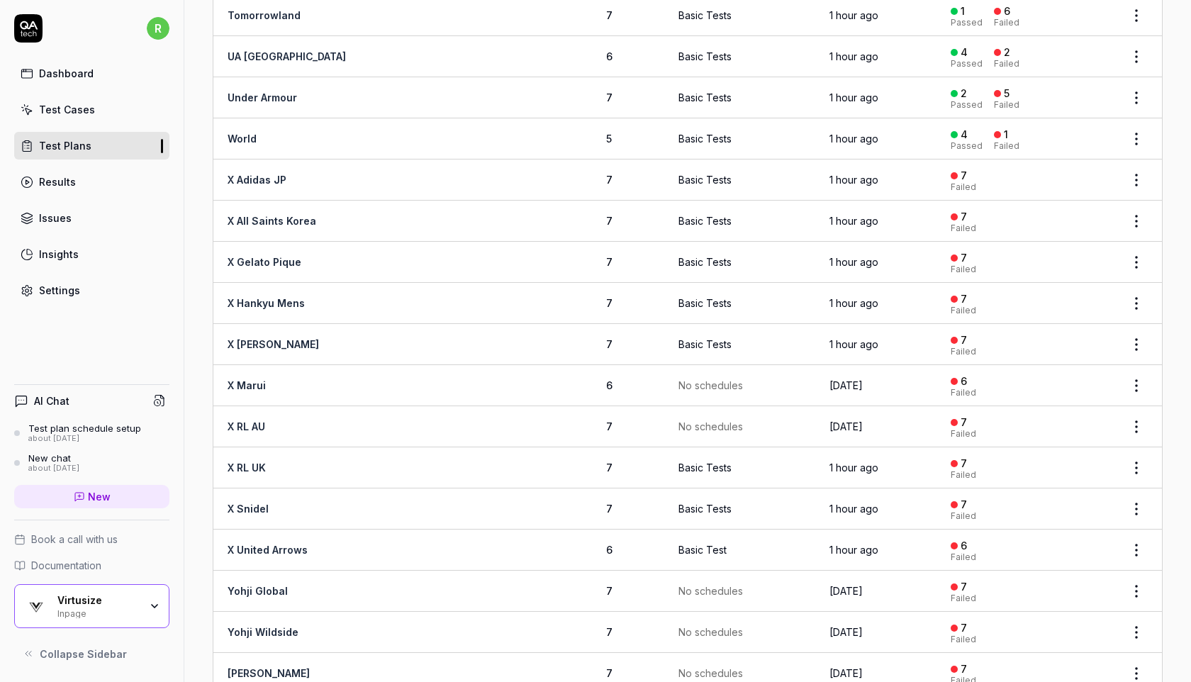
scroll to position [2348, 0]
